Goal: Information Seeking & Learning: Learn about a topic

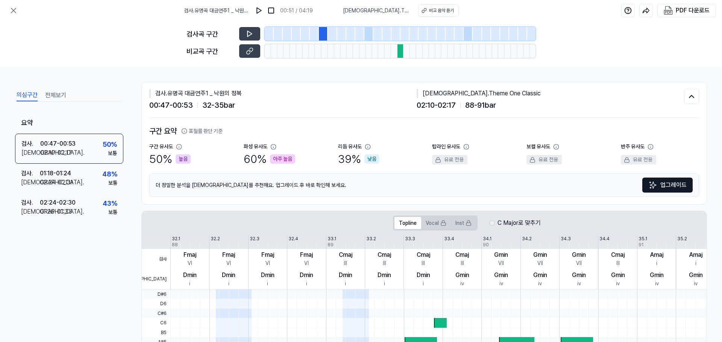
scroll to position [136, 0]
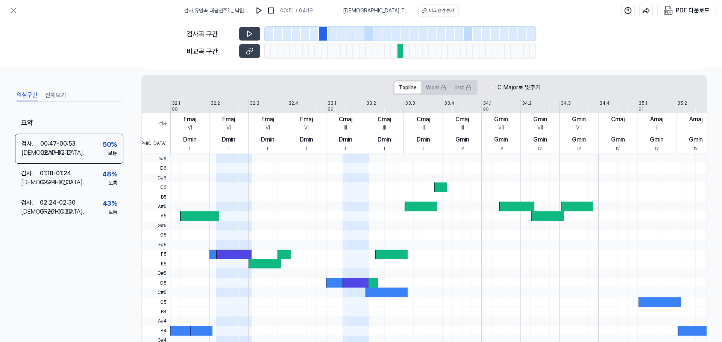
click at [107, 53] on div "검사곡 구간 비교곡 구간" at bounding box center [361, 44] width 722 height 46
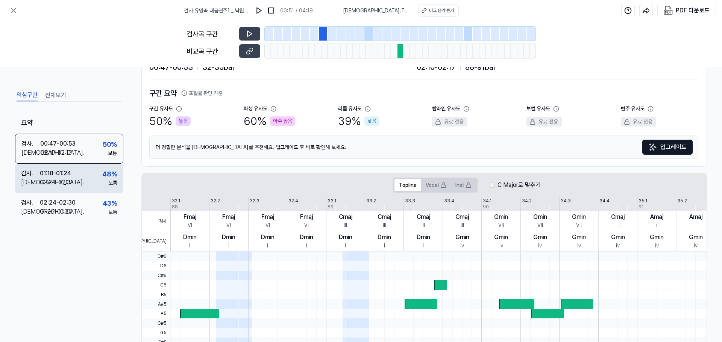
scroll to position [113, 0]
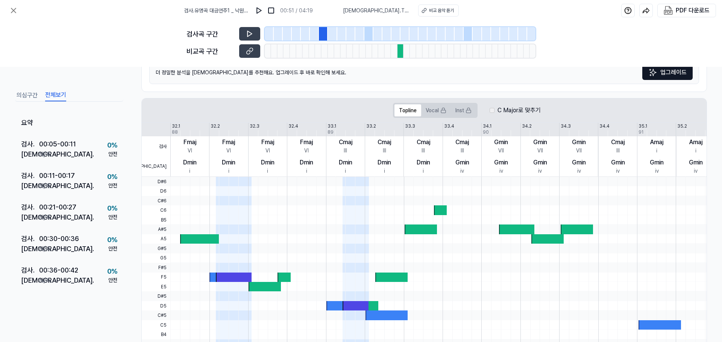
click at [58, 93] on button "전체보기" at bounding box center [55, 95] width 21 height 12
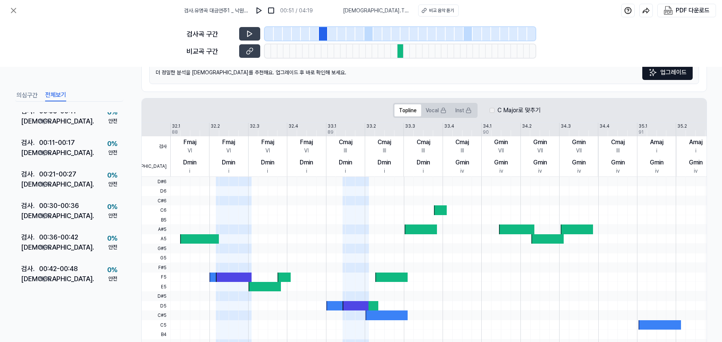
scroll to position [23, 0]
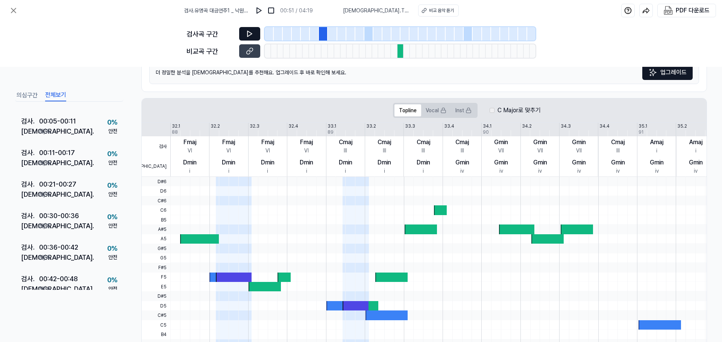
click at [245, 35] on button at bounding box center [249, 34] width 21 height 14
click at [247, 32] on icon at bounding box center [250, 34] width 8 height 8
click at [432, 12] on div "비교 음악 듣기" at bounding box center [441, 10] width 25 height 7
click at [122, 46] on div "검사곡 구간 비교곡 구간" at bounding box center [361, 44] width 722 height 46
click at [12, 9] on icon at bounding box center [13, 10] width 5 height 5
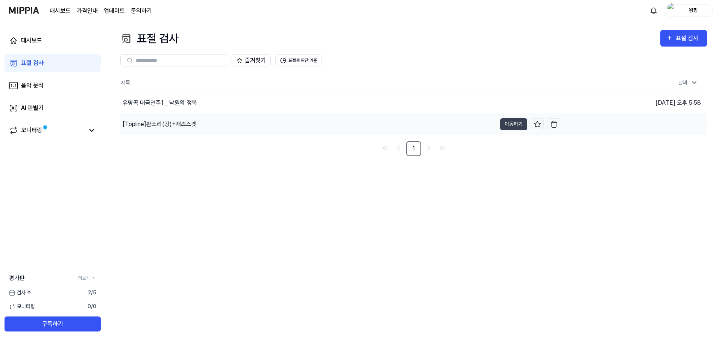
click at [188, 126] on div "[Topline] 판소리(강)+재즈스캣" at bounding box center [160, 124] width 74 height 9
click at [523, 123] on button "이동하기" at bounding box center [513, 124] width 27 height 12
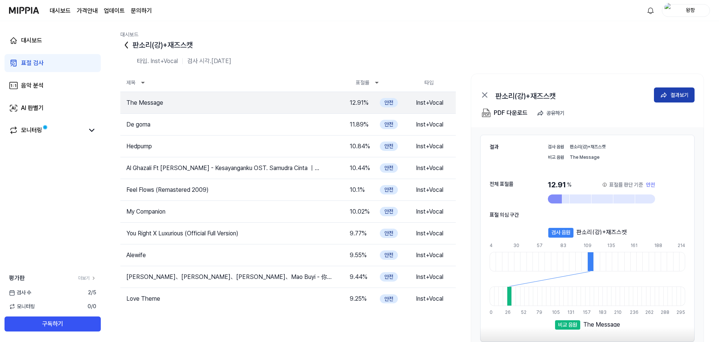
click at [668, 96] on button "결과보기" at bounding box center [674, 95] width 41 height 15
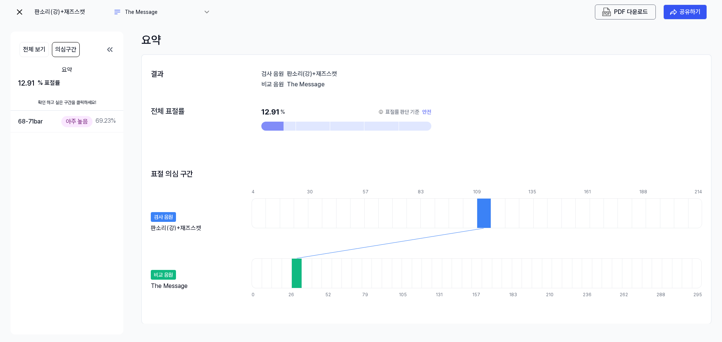
click at [484, 213] on div at bounding box center [484, 213] width 14 height 30
click at [294, 279] on div at bounding box center [296, 274] width 10 height 30
click at [486, 212] on div at bounding box center [484, 213] width 14 height 30
click at [386, 124] on div at bounding box center [381, 126] width 34 height 9
click at [270, 126] on div at bounding box center [272, 126] width 22 height 9
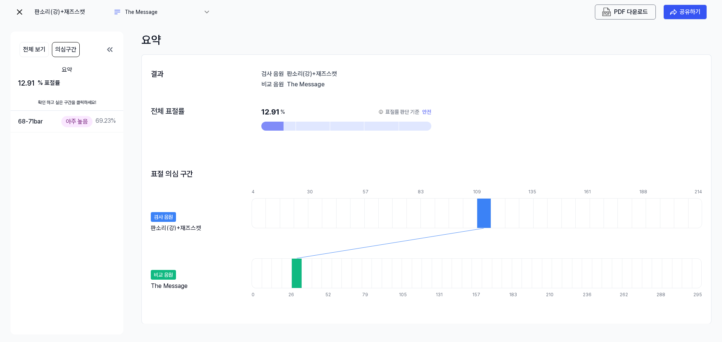
drag, startPoint x: 271, startPoint y: 126, endPoint x: 293, endPoint y: 127, distance: 22.6
click at [293, 127] on div at bounding box center [346, 126] width 170 height 9
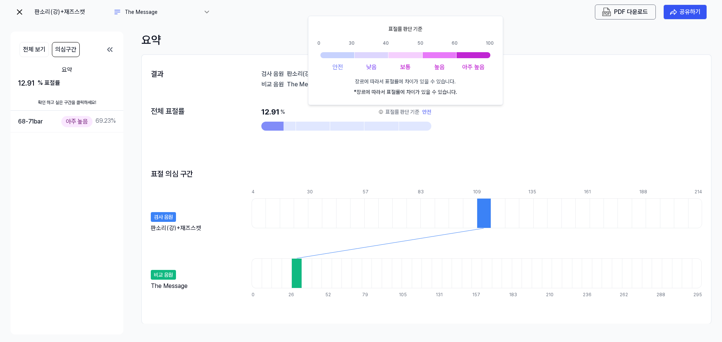
click at [430, 111] on div "안전" at bounding box center [426, 112] width 9 height 11
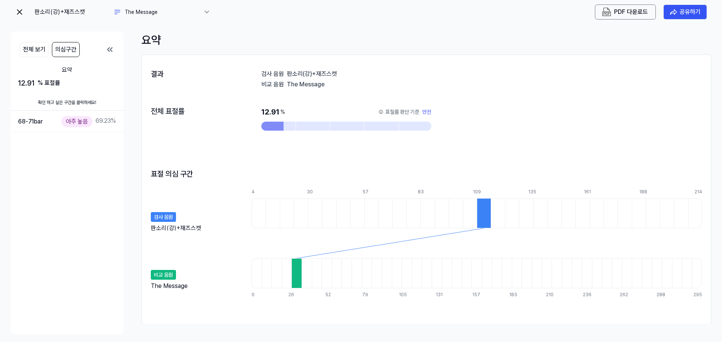
click at [430, 111] on div "안전" at bounding box center [426, 112] width 9 height 11
click at [36, 48] on button "전체 보기" at bounding box center [34, 49] width 29 height 15
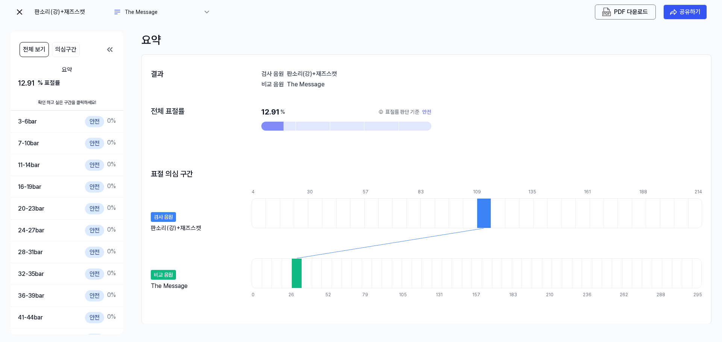
click at [15, 11] on img at bounding box center [19, 12] width 9 height 9
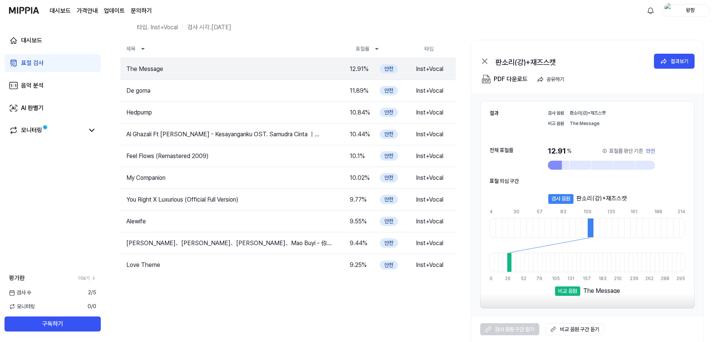
scroll to position [38, 0]
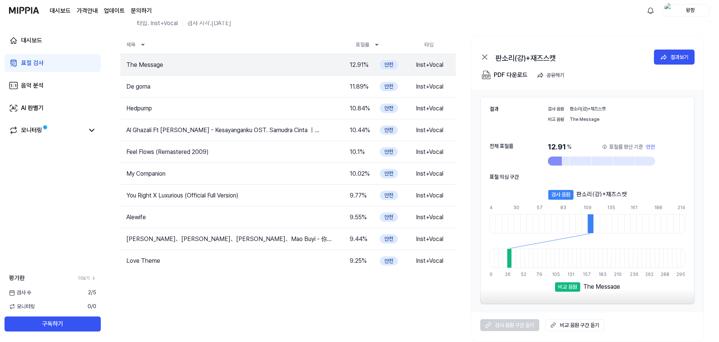
click at [578, 325] on link "비교 음원 구간 듣기" at bounding box center [574, 325] width 59 height 12
click at [561, 194] on div "검사 음원" at bounding box center [560, 195] width 25 height 10
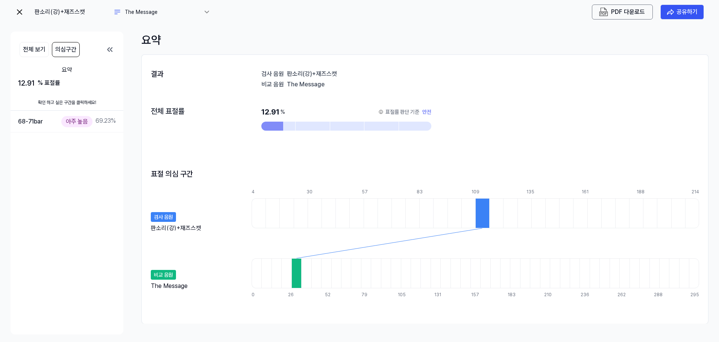
scroll to position [0, 0]
click at [26, 13] on div "판소리(강)+재즈스캣 The Message" at bounding box center [112, 12] width 195 height 15
click at [21, 11] on img at bounding box center [19, 12] width 9 height 9
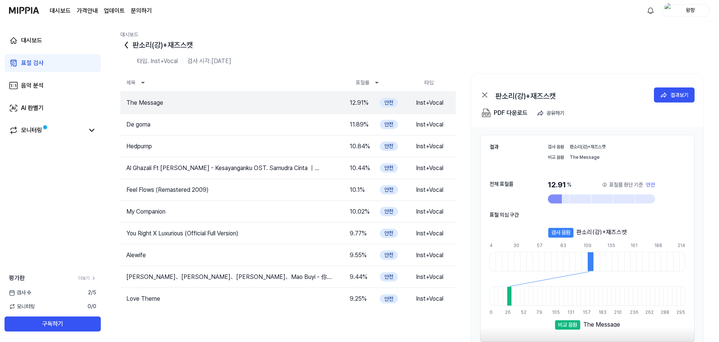
click at [54, 59] on link "표절 검사" at bounding box center [53, 63] width 96 height 18
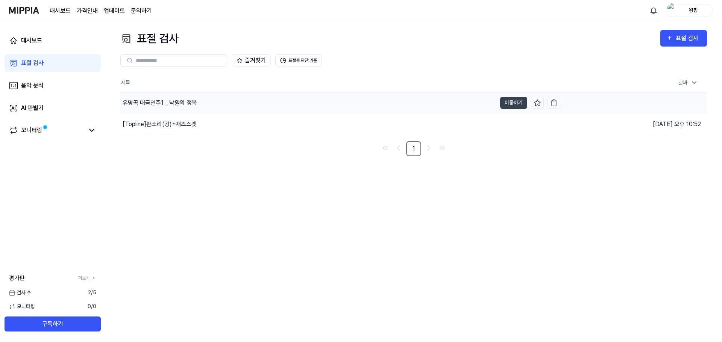
click at [202, 101] on div "유명곡 대금연주1 _ 낙원의 정복" at bounding box center [308, 102] width 376 height 21
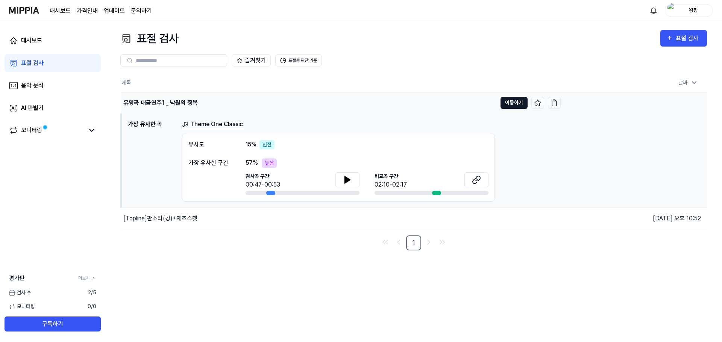
click at [516, 104] on button "이동하기" at bounding box center [513, 103] width 27 height 12
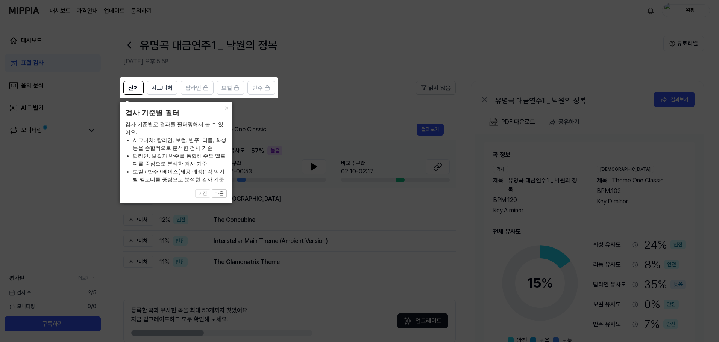
click at [360, 20] on icon at bounding box center [361, 171] width 722 height 342
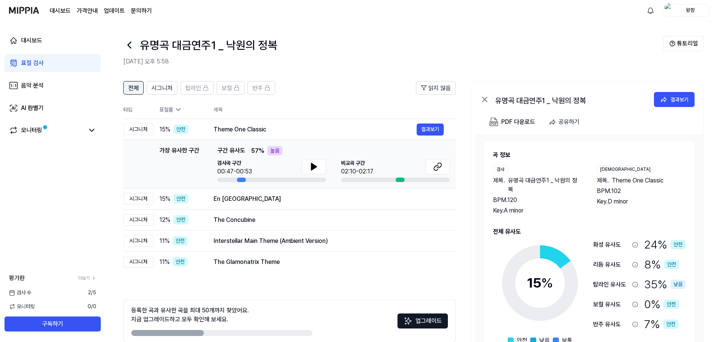
click at [134, 88] on span "전체" at bounding box center [133, 88] width 11 height 9
click at [429, 196] on button "결과보기" at bounding box center [429, 199] width 27 height 12
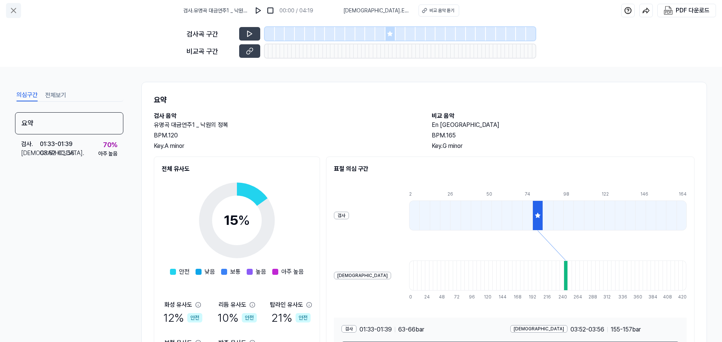
click at [14, 10] on icon at bounding box center [13, 10] width 5 height 5
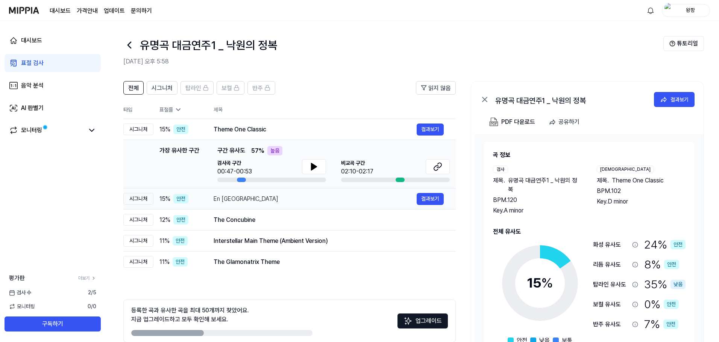
click at [136, 199] on div "시그니처" at bounding box center [138, 199] width 30 height 12
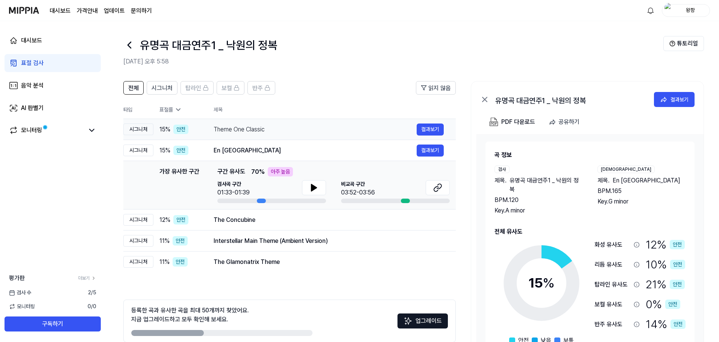
click at [142, 132] on div "시그니처" at bounding box center [138, 130] width 30 height 12
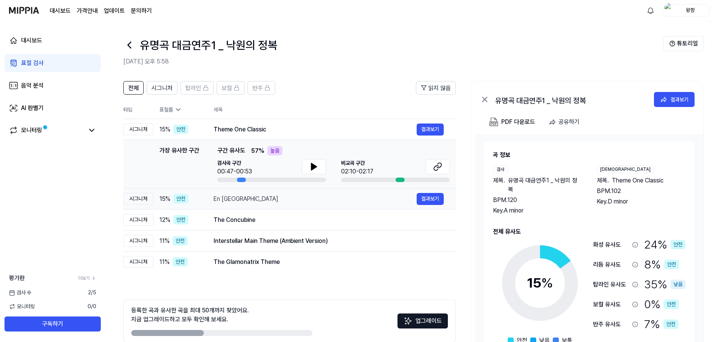
click at [134, 202] on div "시그니처" at bounding box center [138, 199] width 30 height 12
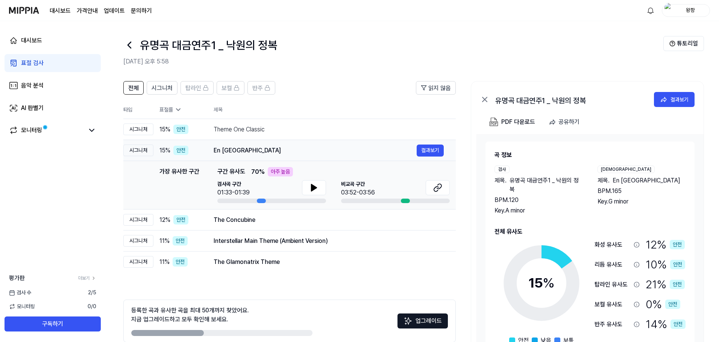
click at [134, 200] on div "가장 유사한 구간 가장 유사한 구간 구간 유사도 70 % 아주 높음 검사곡 구간 01:33-01:39 [GEOGRAPHIC_DATA] 구간 0…" at bounding box center [289, 185] width 320 height 36
click at [314, 187] on icon at bounding box center [313, 188] width 5 height 7
click at [144, 129] on div "시그니처" at bounding box center [138, 130] width 30 height 12
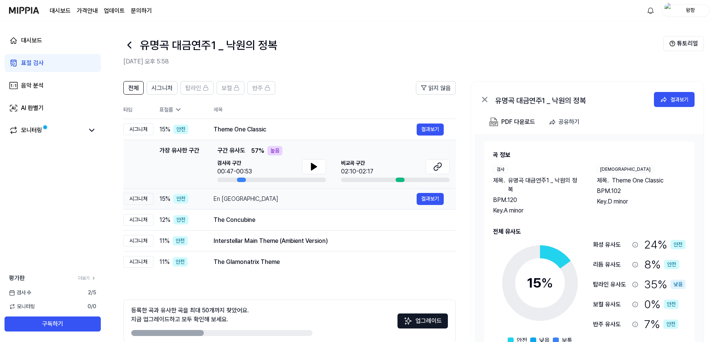
click at [136, 198] on div "시그니처" at bounding box center [138, 199] width 30 height 12
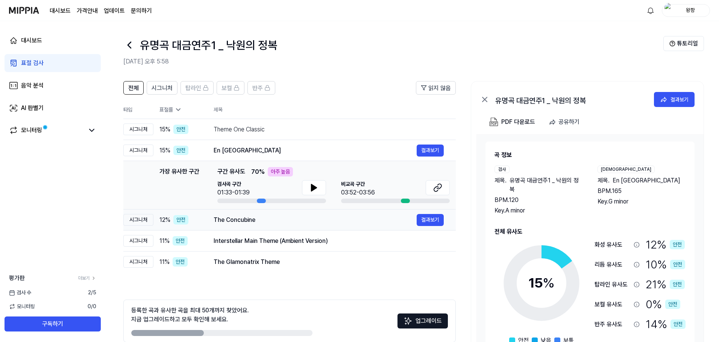
click at [135, 219] on div "시그니처" at bounding box center [138, 220] width 30 height 12
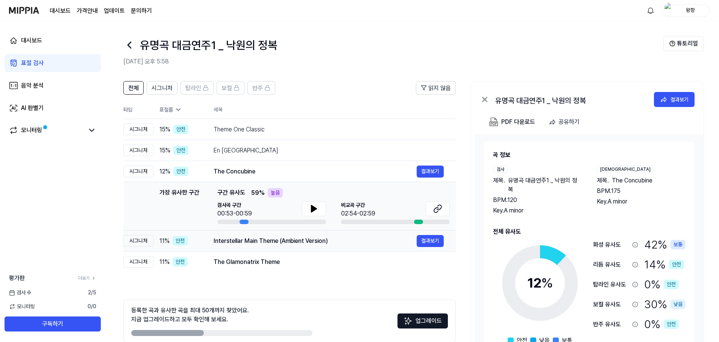
click at [139, 242] on div "시그니처" at bounding box center [138, 241] width 30 height 12
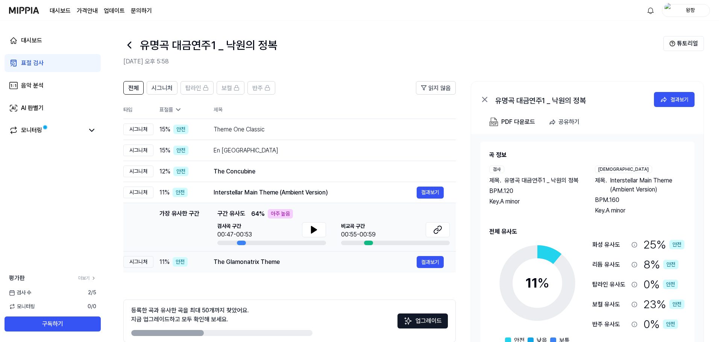
click at [140, 264] on div "시그니처" at bounding box center [138, 262] width 30 height 12
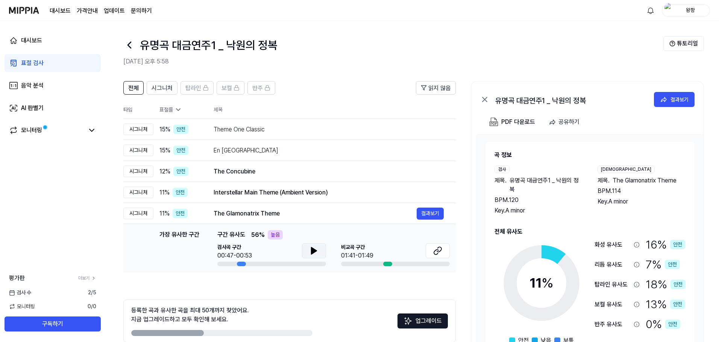
click at [316, 253] on icon at bounding box center [313, 251] width 9 height 9
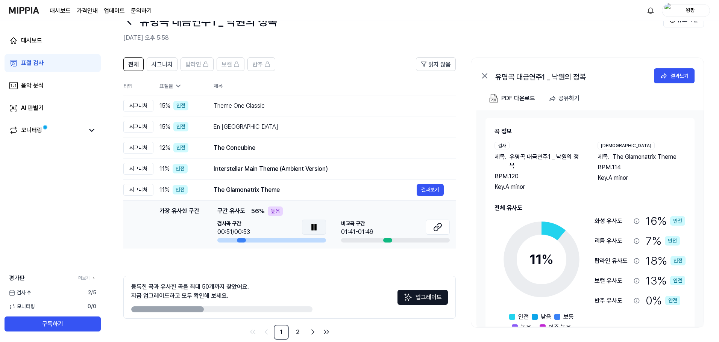
scroll to position [36, 0]
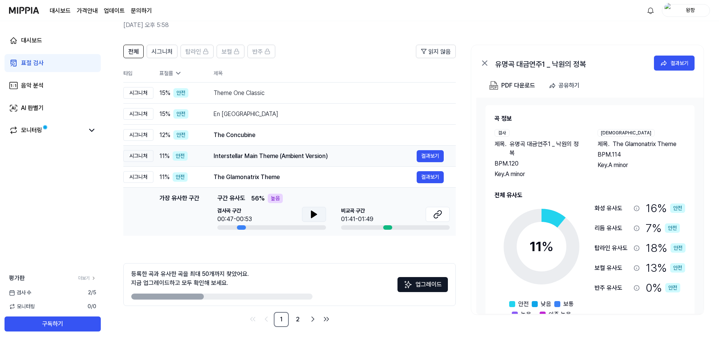
click at [143, 154] on div "시그니처" at bounding box center [138, 156] width 30 height 12
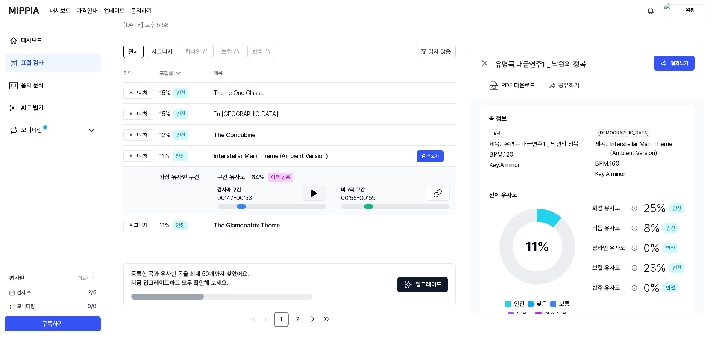
click at [308, 193] on button at bounding box center [314, 193] width 24 height 15
click at [140, 133] on div "시그니처" at bounding box center [138, 135] width 30 height 12
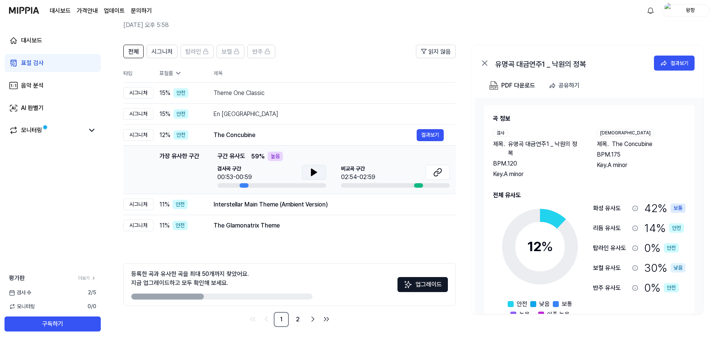
click at [323, 173] on button at bounding box center [314, 172] width 24 height 15
click at [139, 114] on div "시그니처" at bounding box center [138, 114] width 30 height 12
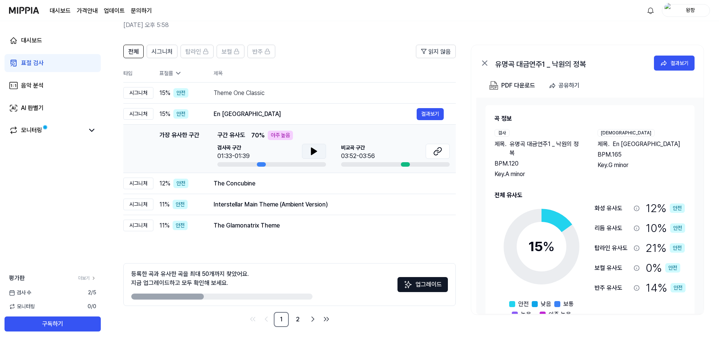
click at [314, 152] on icon at bounding box center [313, 151] width 5 height 7
click at [315, 152] on icon at bounding box center [316, 151] width 2 height 6
click at [440, 153] on icon at bounding box center [437, 151] width 9 height 9
click at [139, 92] on div "시그니처" at bounding box center [138, 93] width 30 height 12
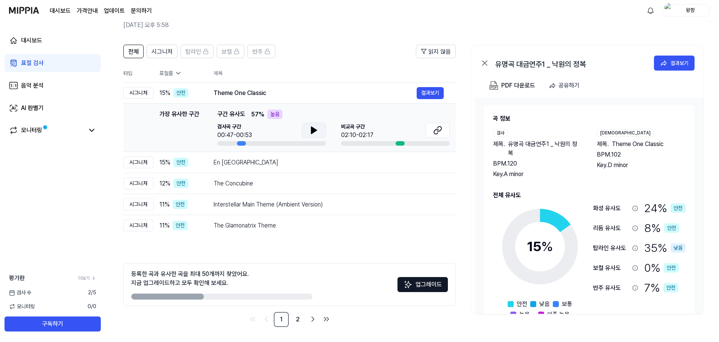
click at [311, 132] on icon at bounding box center [313, 130] width 5 height 7
click at [434, 132] on icon at bounding box center [436, 131] width 5 height 5
click at [276, 162] on div "En [GEOGRAPHIC_DATA]" at bounding box center [314, 162] width 203 height 9
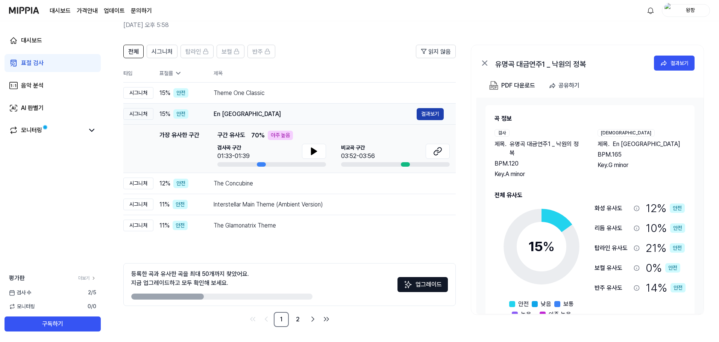
click at [441, 111] on button "결과보기" at bounding box center [429, 114] width 27 height 12
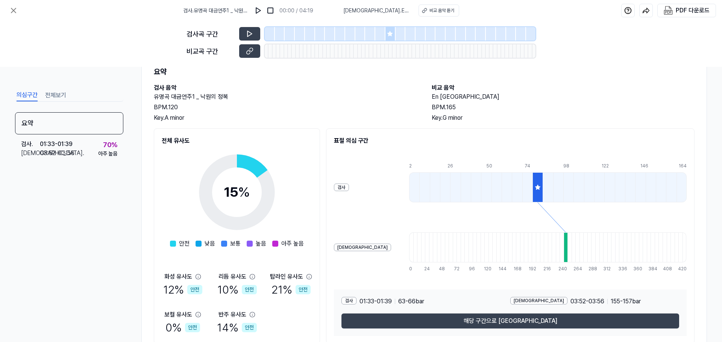
scroll to position [58, 0]
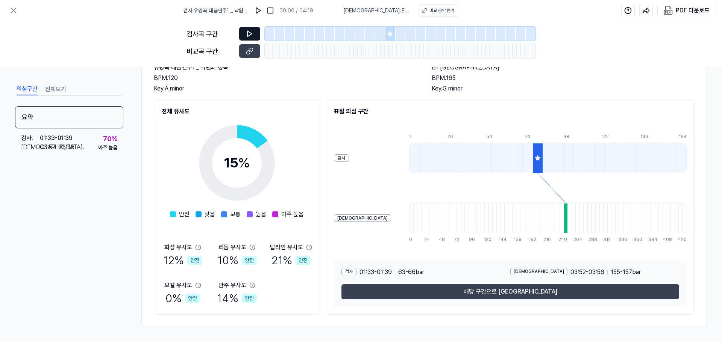
click at [245, 29] on button at bounding box center [249, 34] width 21 height 14
click at [246, 33] on icon at bounding box center [250, 34] width 8 height 8
click at [252, 37] on icon at bounding box center [250, 34] width 8 height 8
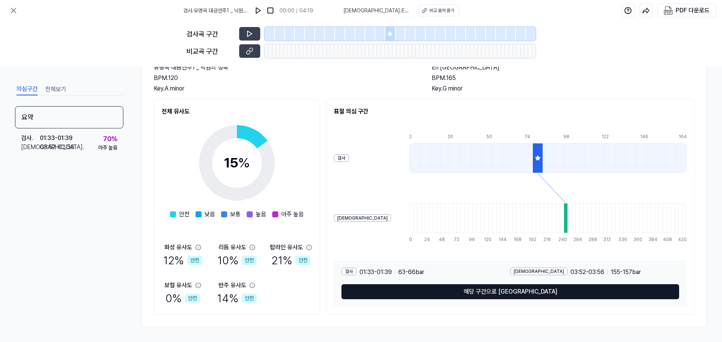
click at [500, 294] on button "해당 구간으로 [GEOGRAPHIC_DATA]" at bounding box center [510, 292] width 338 height 15
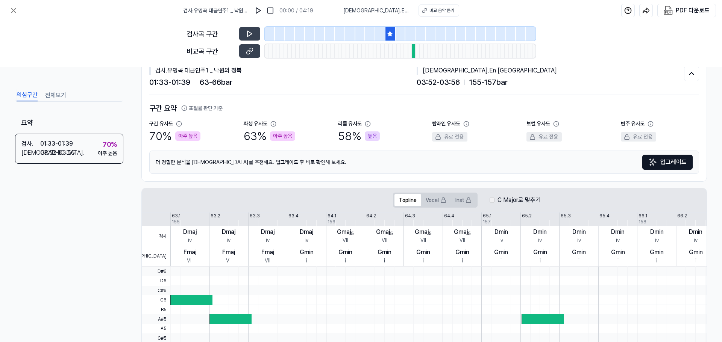
scroll to position [0, 0]
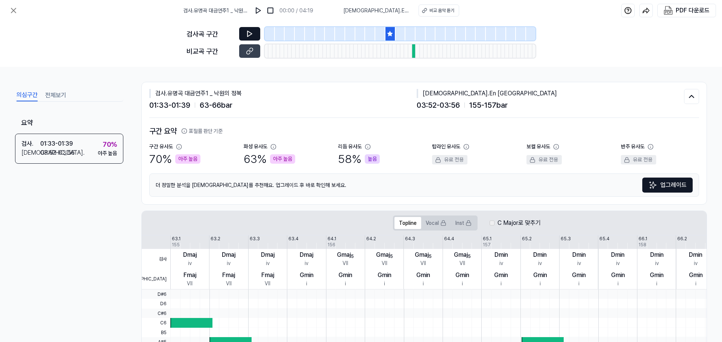
click at [254, 33] on button at bounding box center [249, 34] width 21 height 14
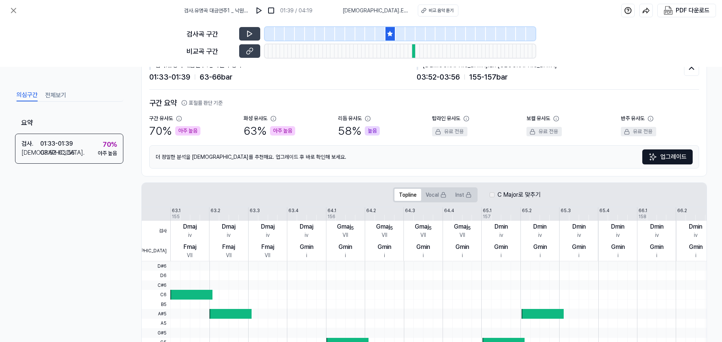
scroll to position [23, 0]
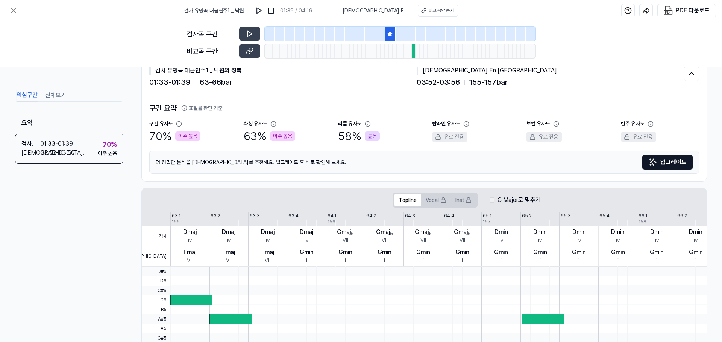
click at [412, 48] on div at bounding box center [414, 51] width 4 height 14
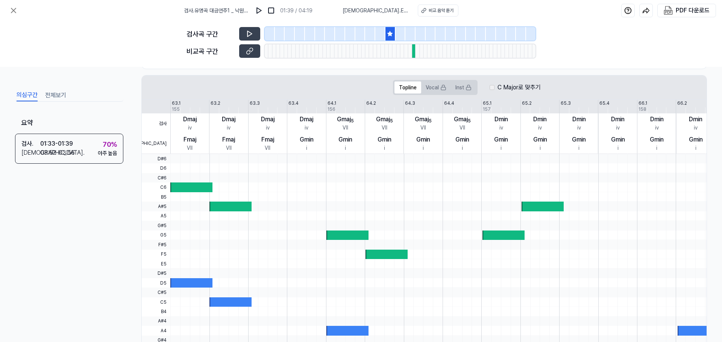
scroll to position [173, 0]
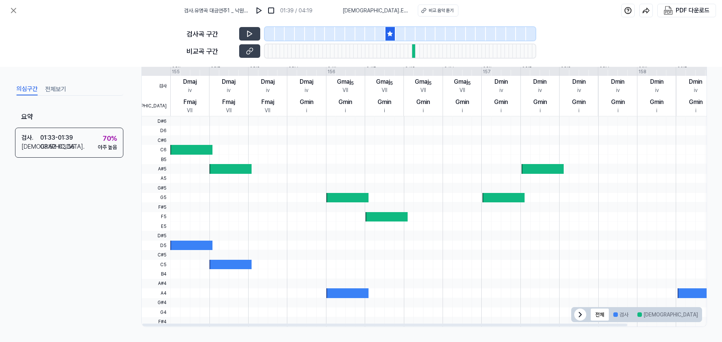
click at [343, 198] on div at bounding box center [347, 197] width 42 height 9
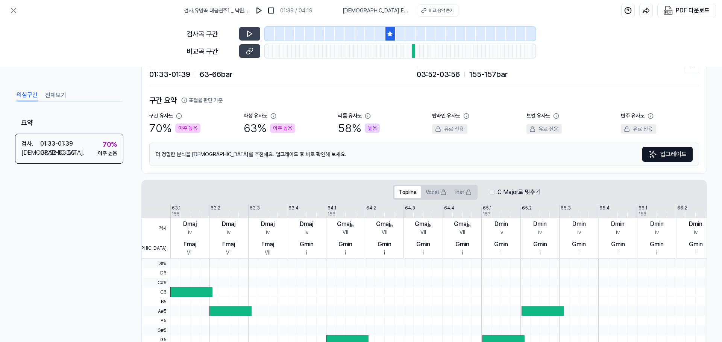
scroll to position [75, 0]
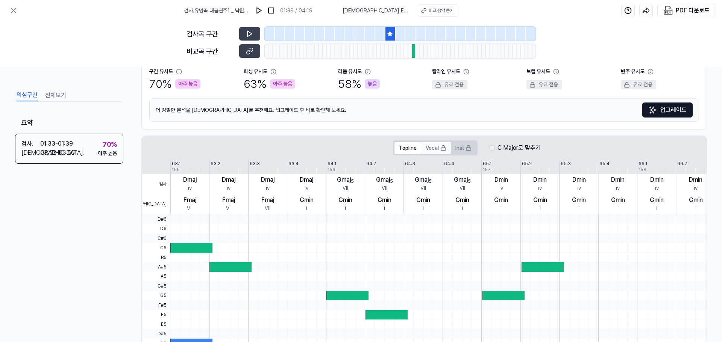
click at [440, 150] on icon at bounding box center [443, 148] width 6 height 6
click at [511, 148] on label "C Major로 맞추기" at bounding box center [518, 148] width 43 height 9
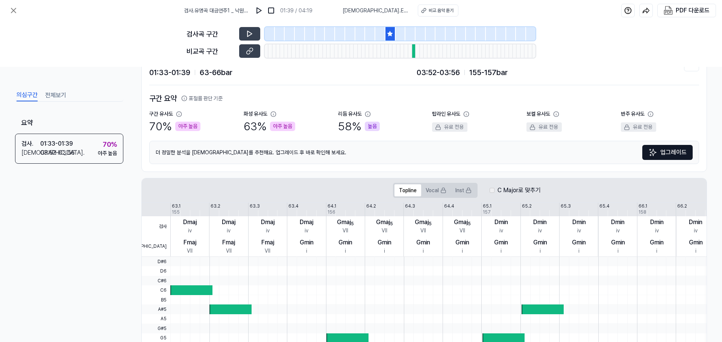
scroll to position [0, 0]
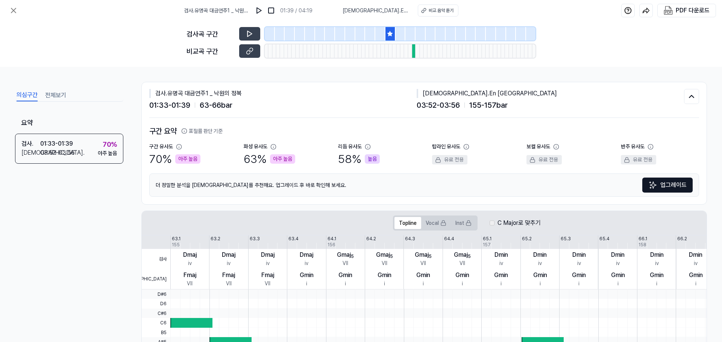
drag, startPoint x: 105, startPoint y: 226, endPoint x: 81, endPoint y: 217, distance: 25.6
click at [81, 217] on div "요약 검사 . 01:33 - 01:39 비교 . 03:52 - 03:56 70 % 아주 높음" at bounding box center [69, 207] width 108 height 190
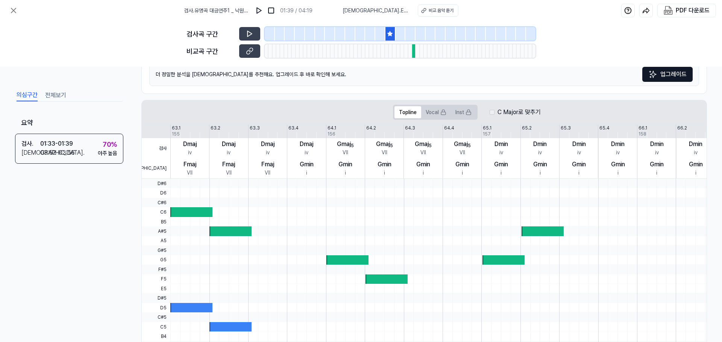
scroll to position [113, 0]
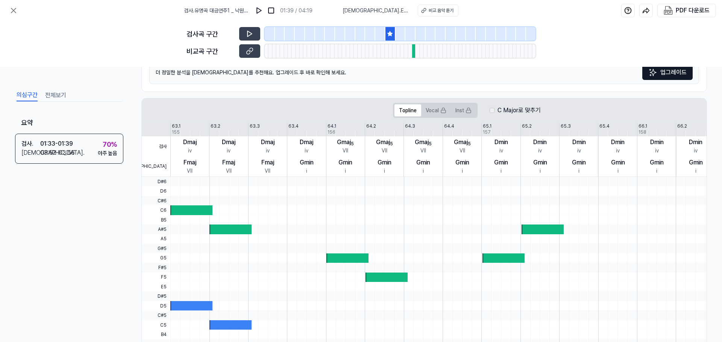
drag, startPoint x: 113, startPoint y: 206, endPoint x: 94, endPoint y: 206, distance: 19.6
click at [94, 206] on div "요약 검사 . 01:33 - 01:39 비교 . 03:52 - 03:56 70 % 아주 높음" at bounding box center [69, 207] width 108 height 190
click at [47, 90] on button "전체보기" at bounding box center [55, 95] width 21 height 12
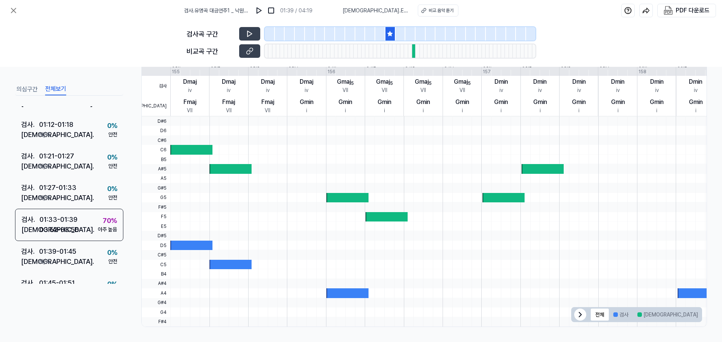
scroll to position [136, 0]
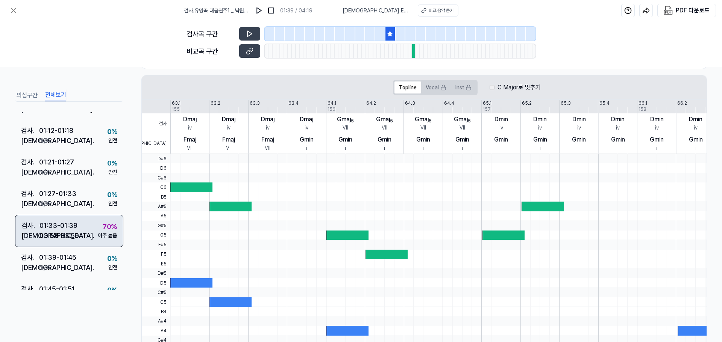
click at [66, 228] on div "01:33 - 01:39" at bounding box center [58, 226] width 38 height 10
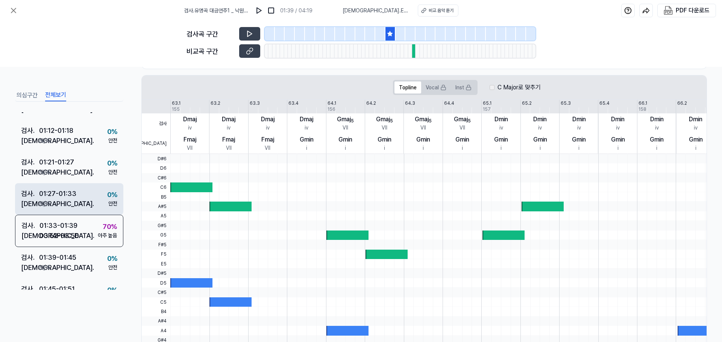
click at [64, 197] on div "01:27 - 01:33" at bounding box center [57, 194] width 37 height 10
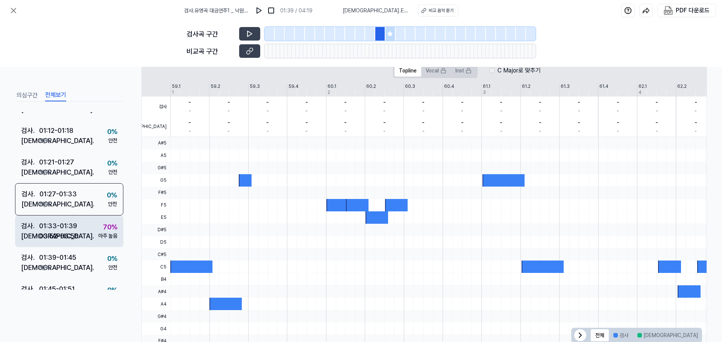
click at [65, 232] on div "03:52 - 03:56" at bounding box center [58, 236] width 39 height 10
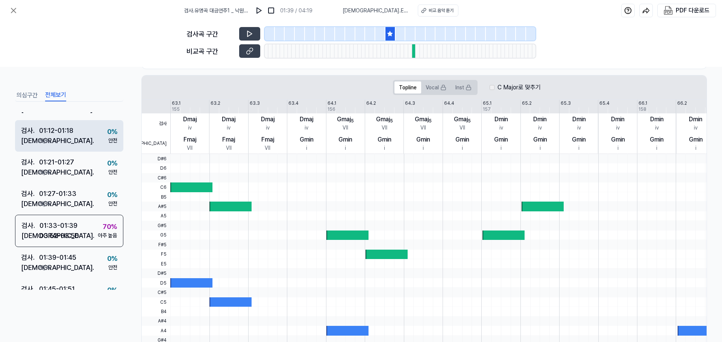
click at [68, 140] on div "[DEMOGRAPHIC_DATA] . N/A" at bounding box center [47, 141] width 52 height 10
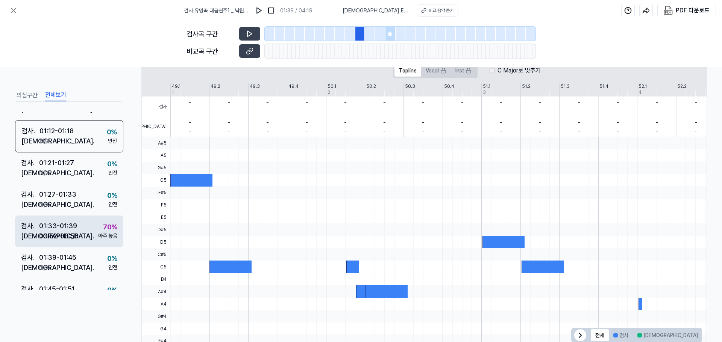
click at [58, 236] on div "03:52 - 03:56" at bounding box center [58, 236] width 39 height 10
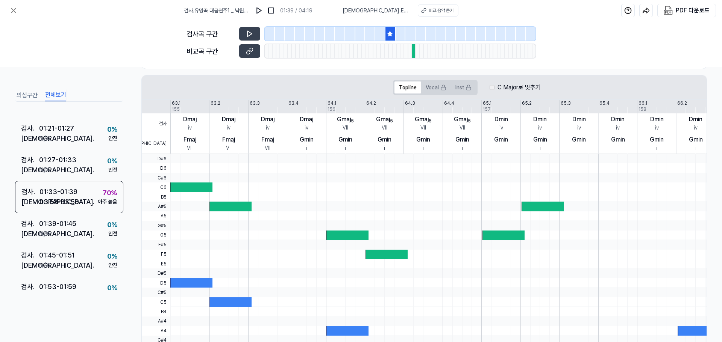
scroll to position [343, 0]
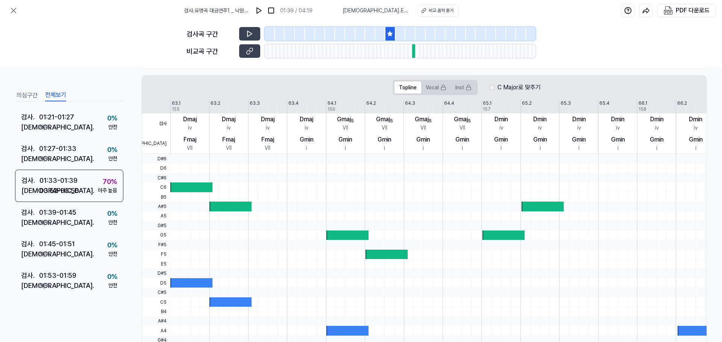
click at [392, 35] on icon at bounding box center [390, 34] width 6 height 6
